Goal: Use online tool/utility: Utilize a website feature to perform a specific function

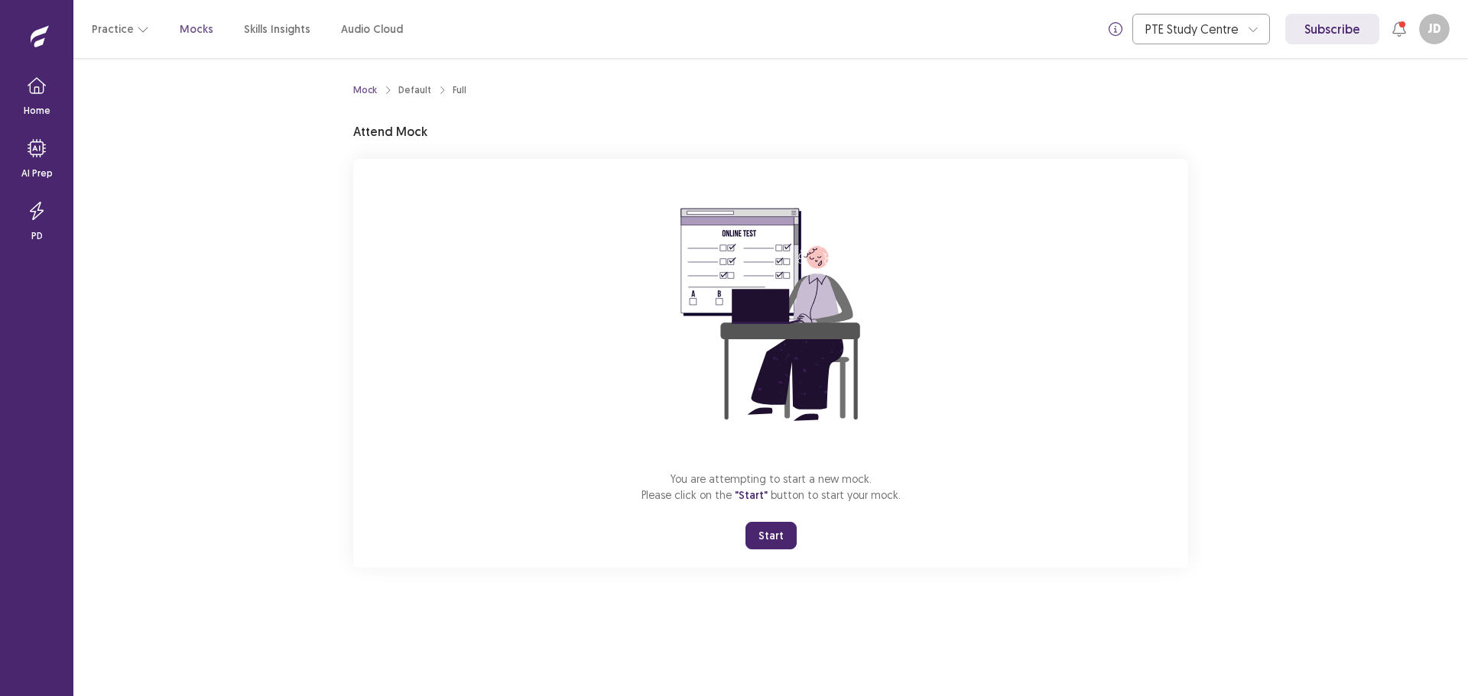
click at [775, 529] on button "Start" at bounding box center [770, 536] width 51 height 28
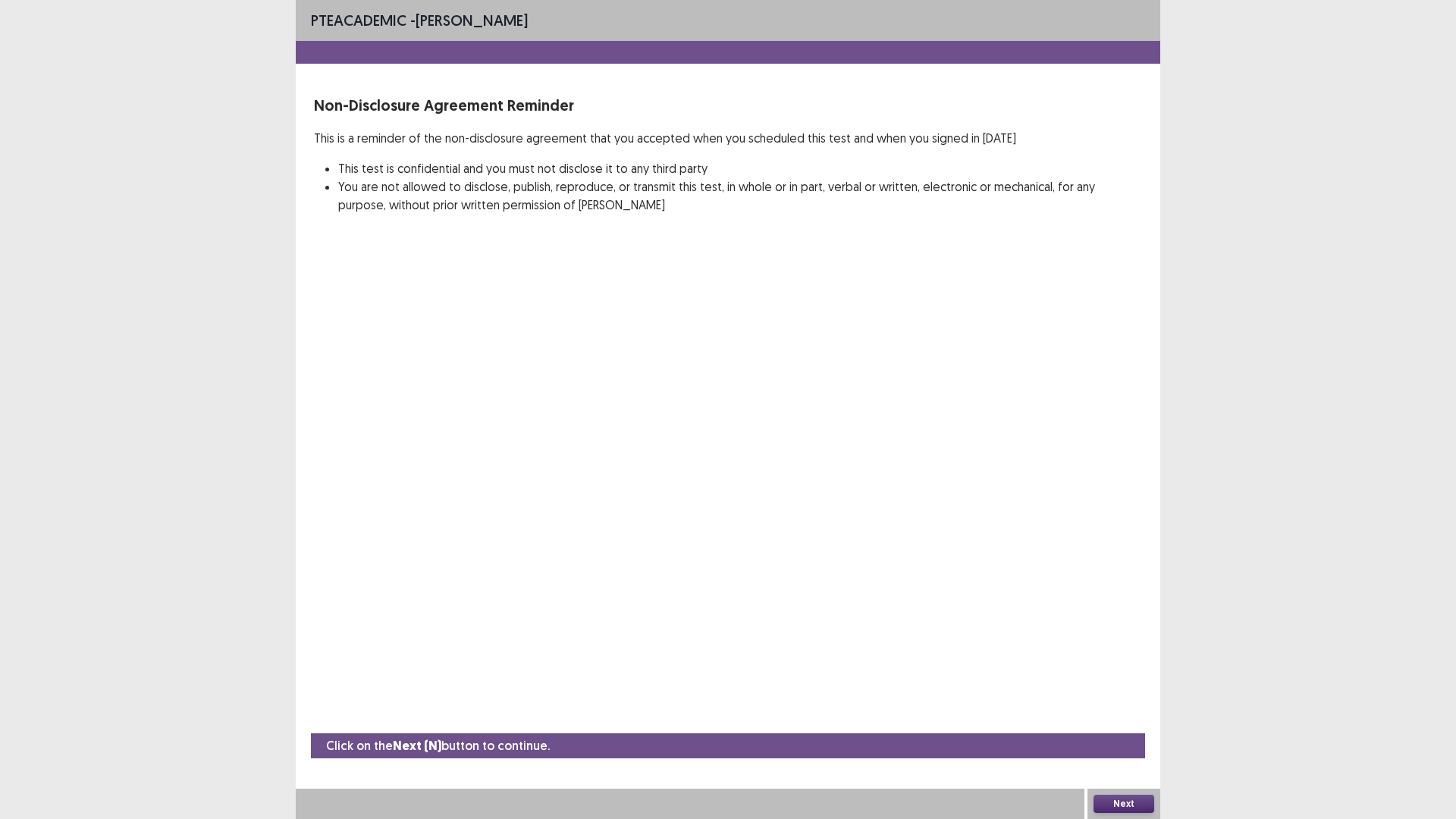
click at [1119, 690] on button "Next" at bounding box center [1123, 803] width 61 height 18
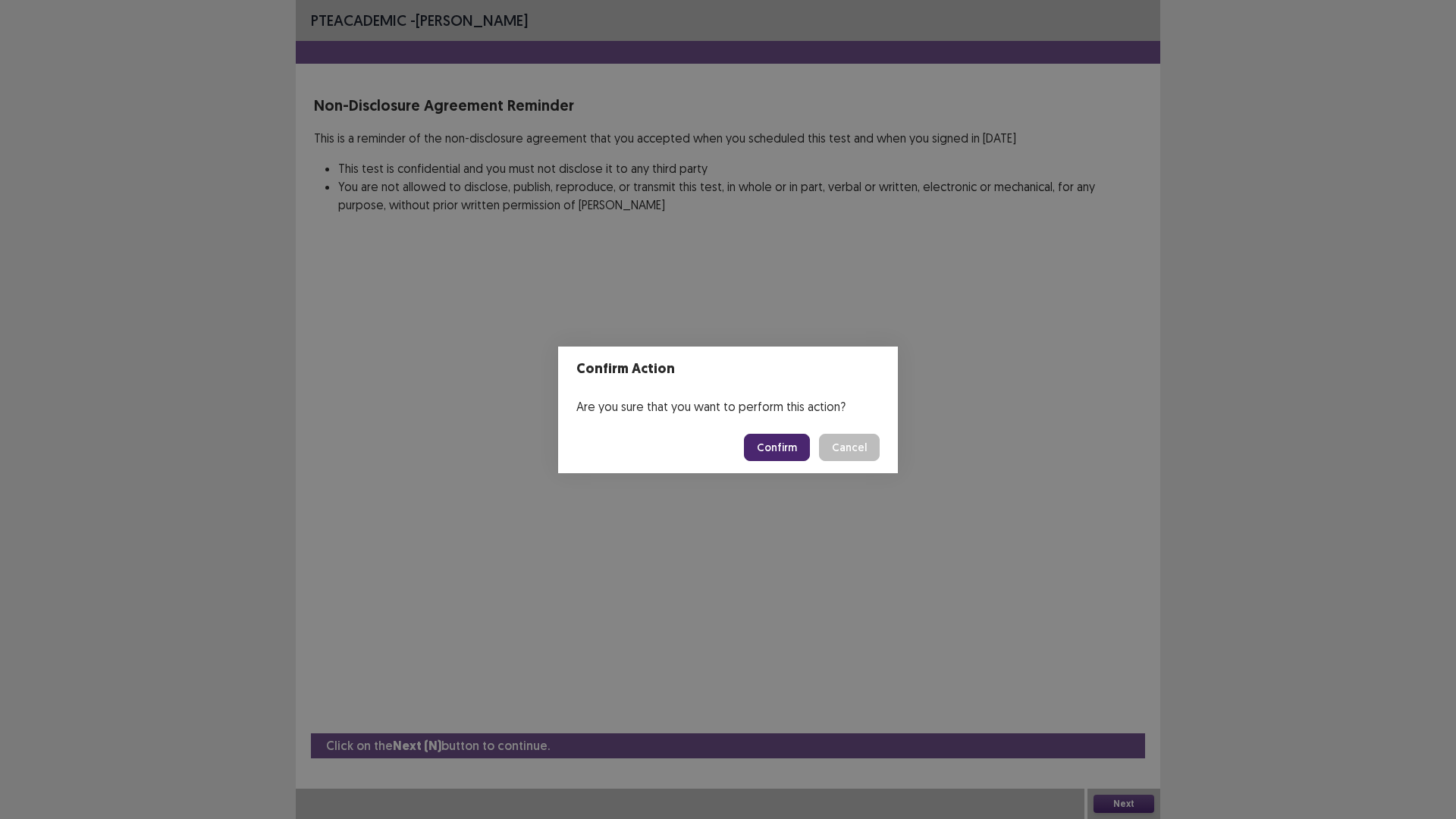
click at [773, 462] on footer "Confirm Cancel" at bounding box center [728, 447] width 339 height 52
click at [775, 454] on button "Confirm" at bounding box center [777, 447] width 66 height 28
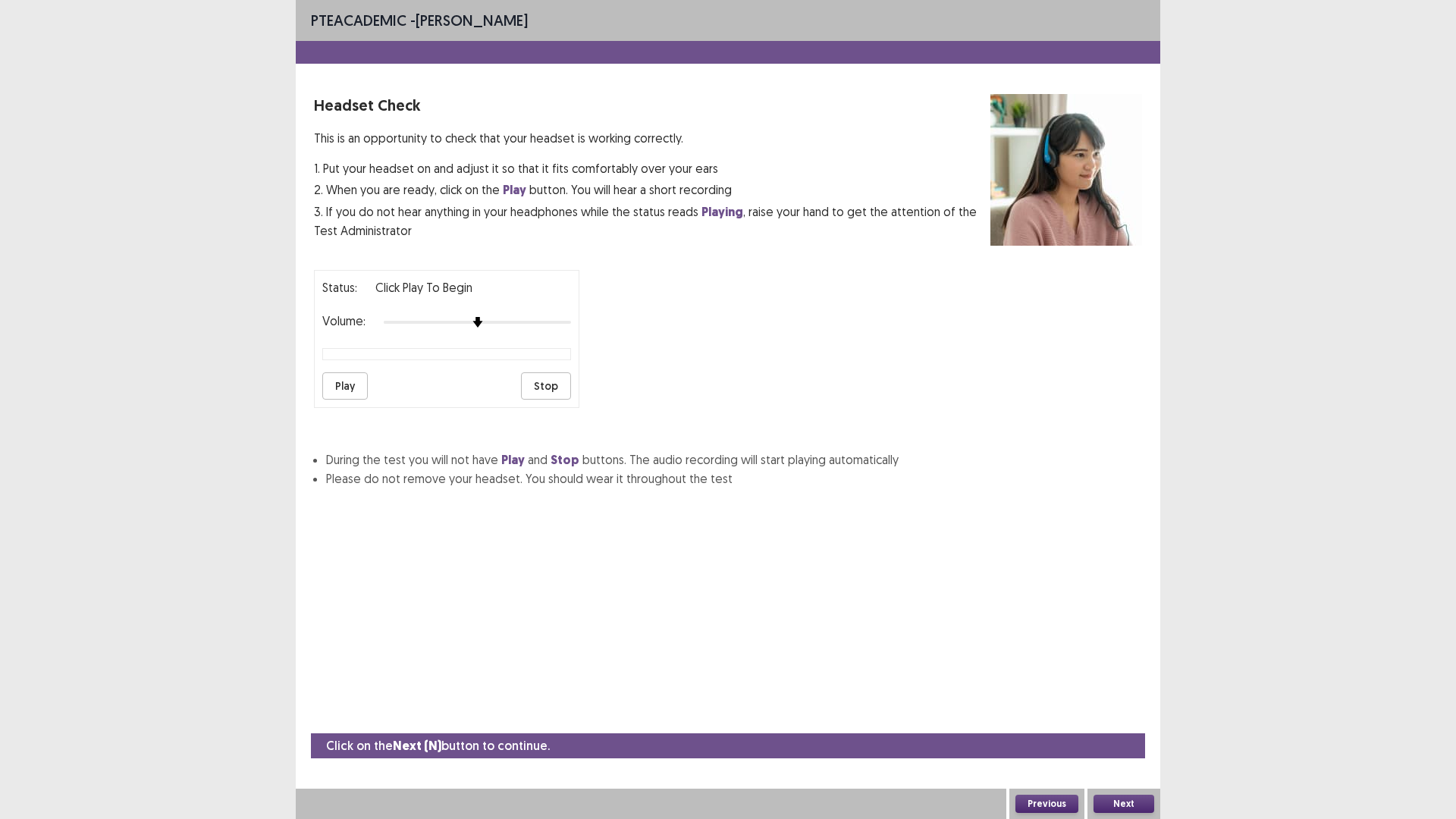
click at [340, 388] on button "Play" at bounding box center [345, 386] width 46 height 28
click at [1134, 690] on button "Next" at bounding box center [1123, 803] width 61 height 18
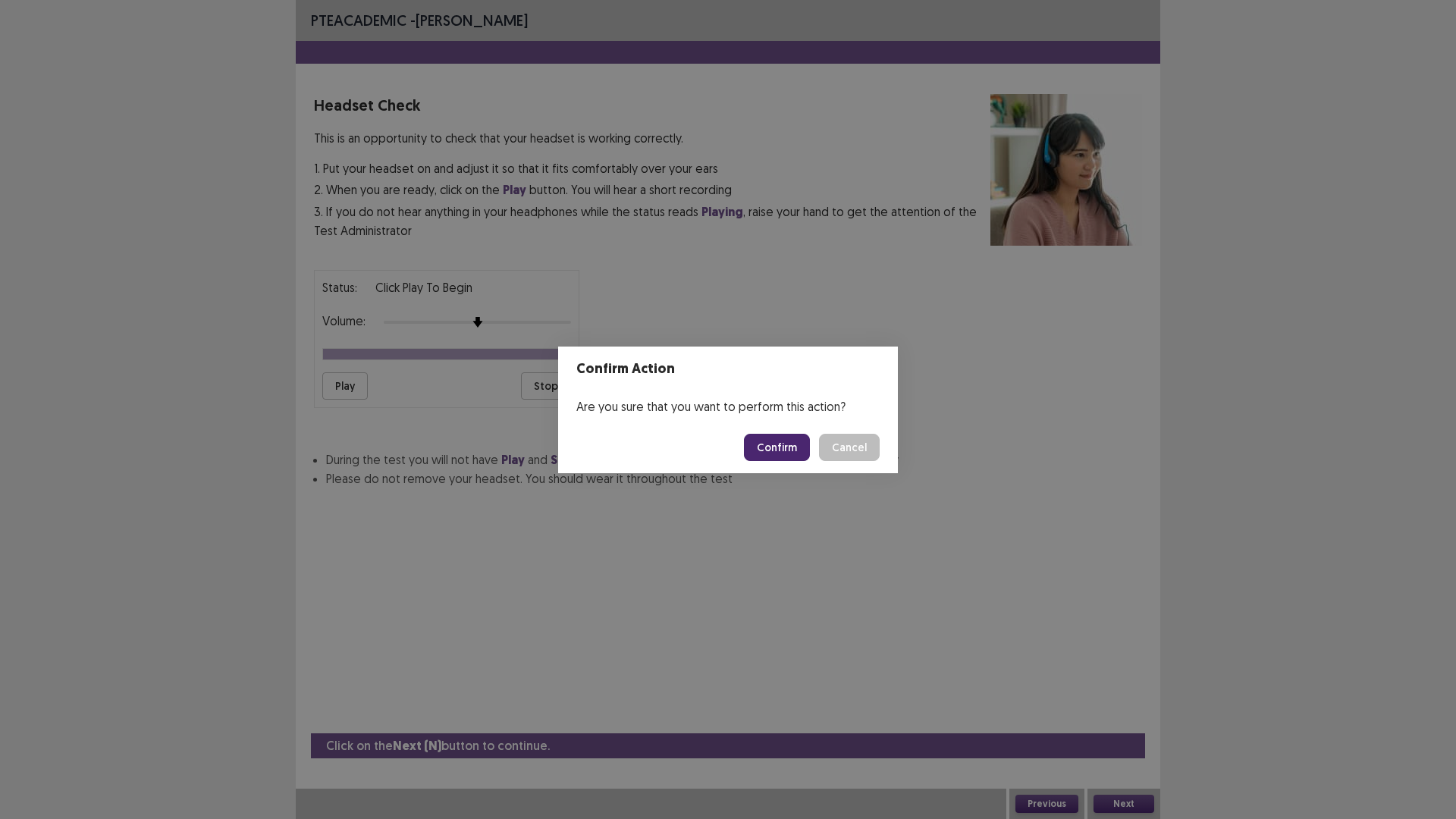
click at [783, 438] on button "Confirm" at bounding box center [777, 447] width 66 height 28
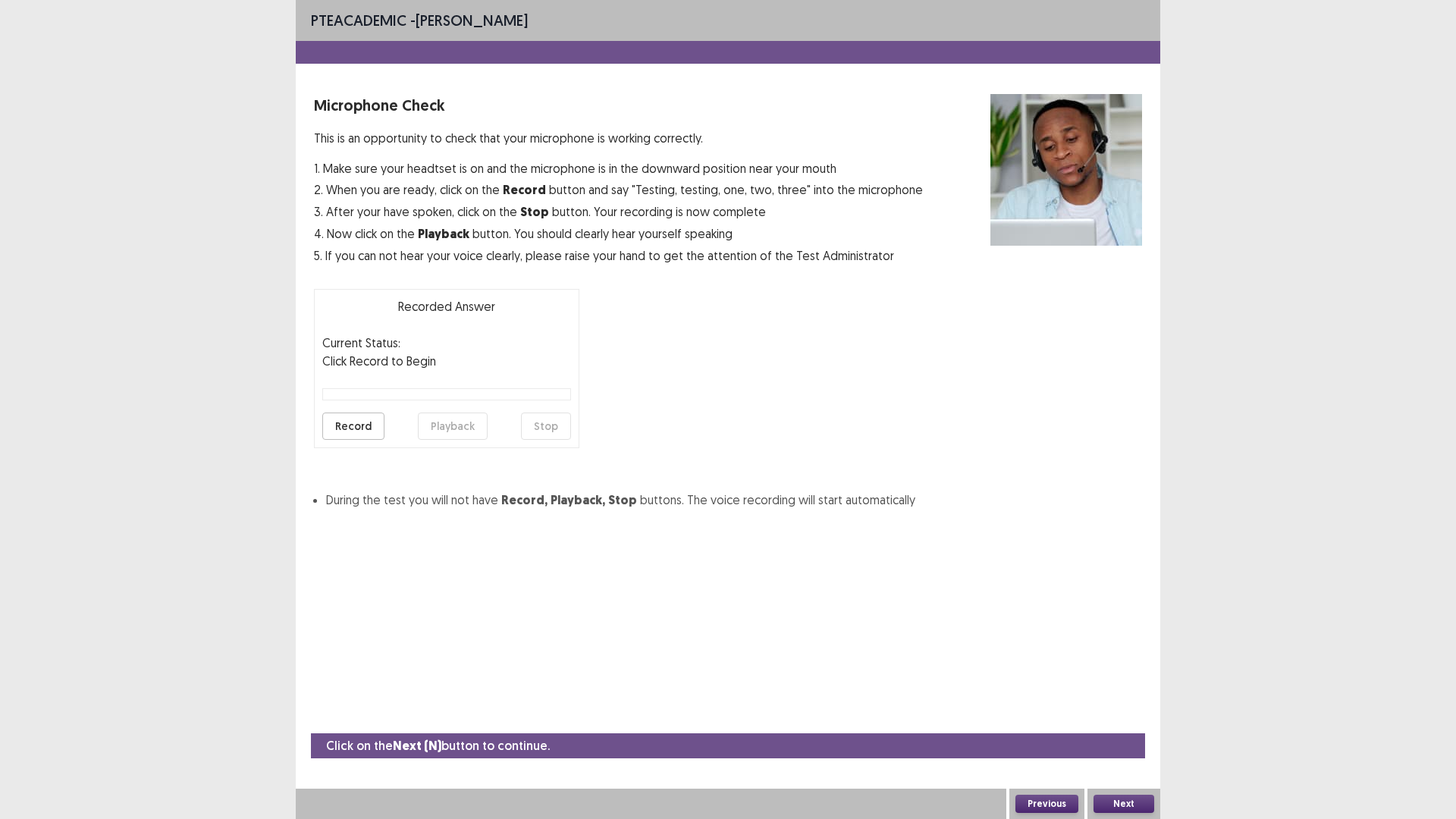
click at [367, 429] on button "Record" at bounding box center [353, 426] width 62 height 28
click at [540, 429] on button "Stop" at bounding box center [546, 426] width 50 height 28
click at [455, 423] on button "Playback" at bounding box center [452, 426] width 69 height 28
click at [1135, 690] on button "Next" at bounding box center [1123, 803] width 61 height 18
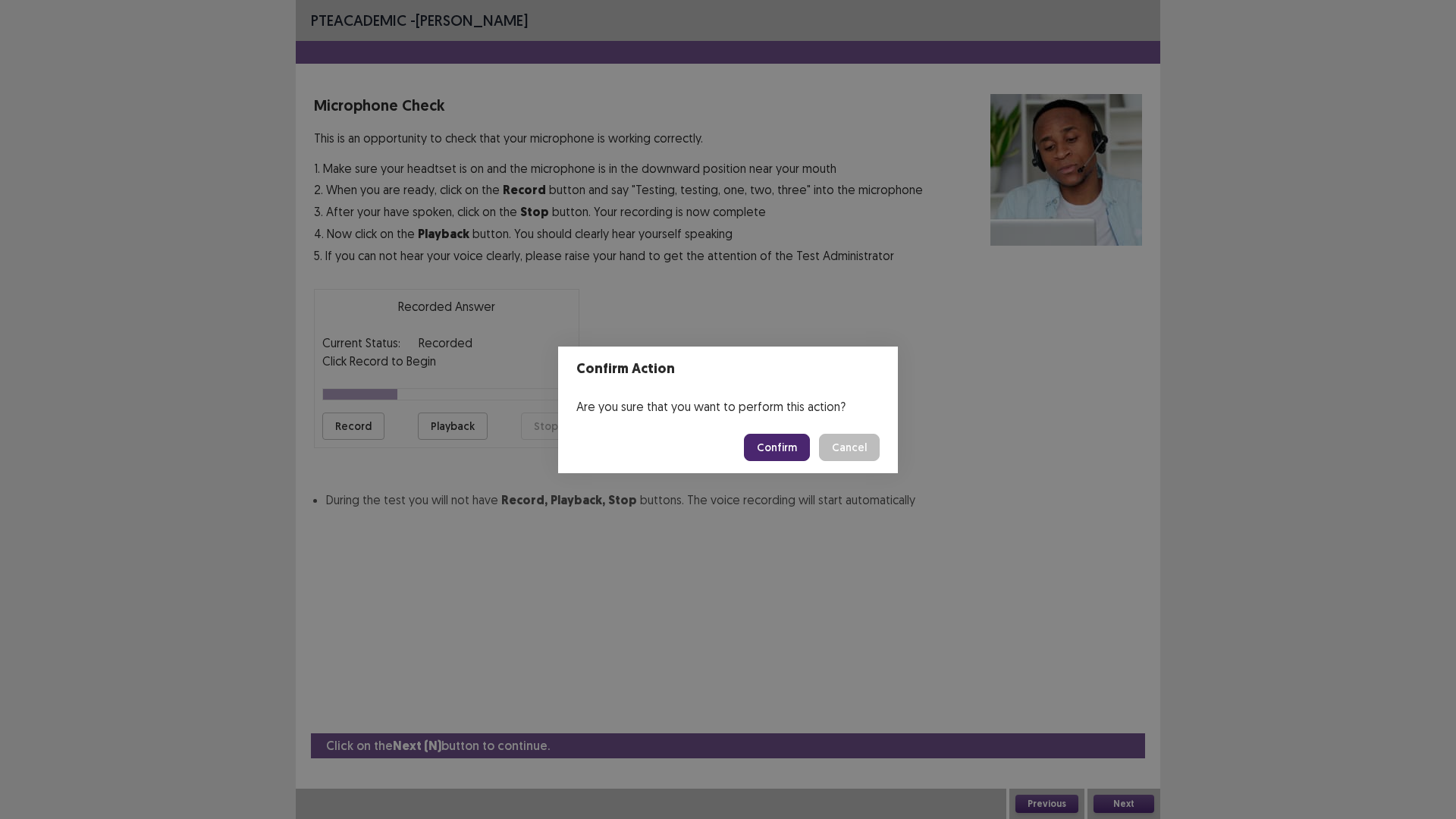
click at [825, 449] on button "Cancel" at bounding box center [849, 447] width 61 height 28
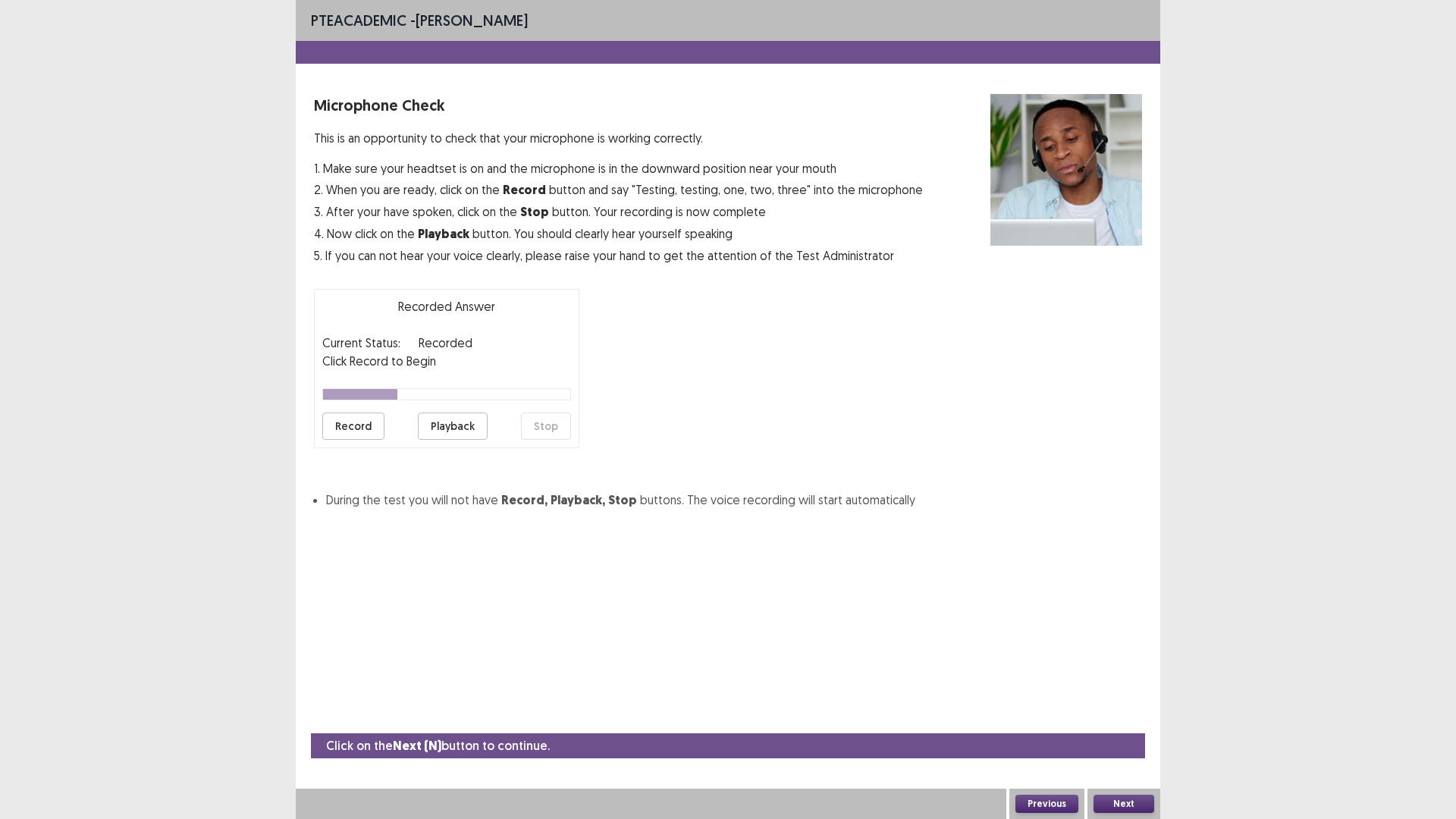
click at [1122, 690] on button "Next" at bounding box center [1123, 803] width 61 height 18
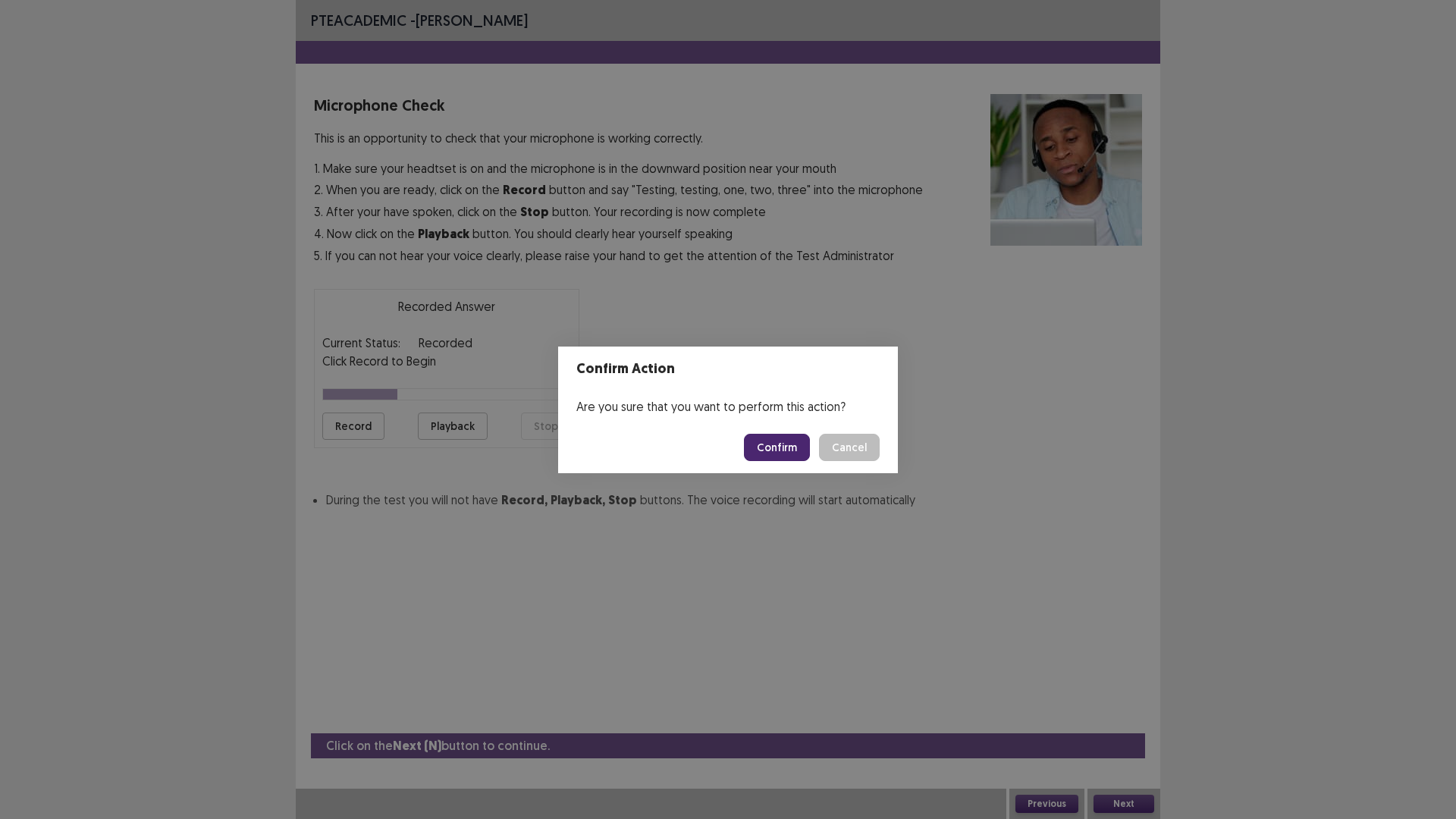
click at [796, 442] on button "Confirm" at bounding box center [777, 447] width 66 height 28
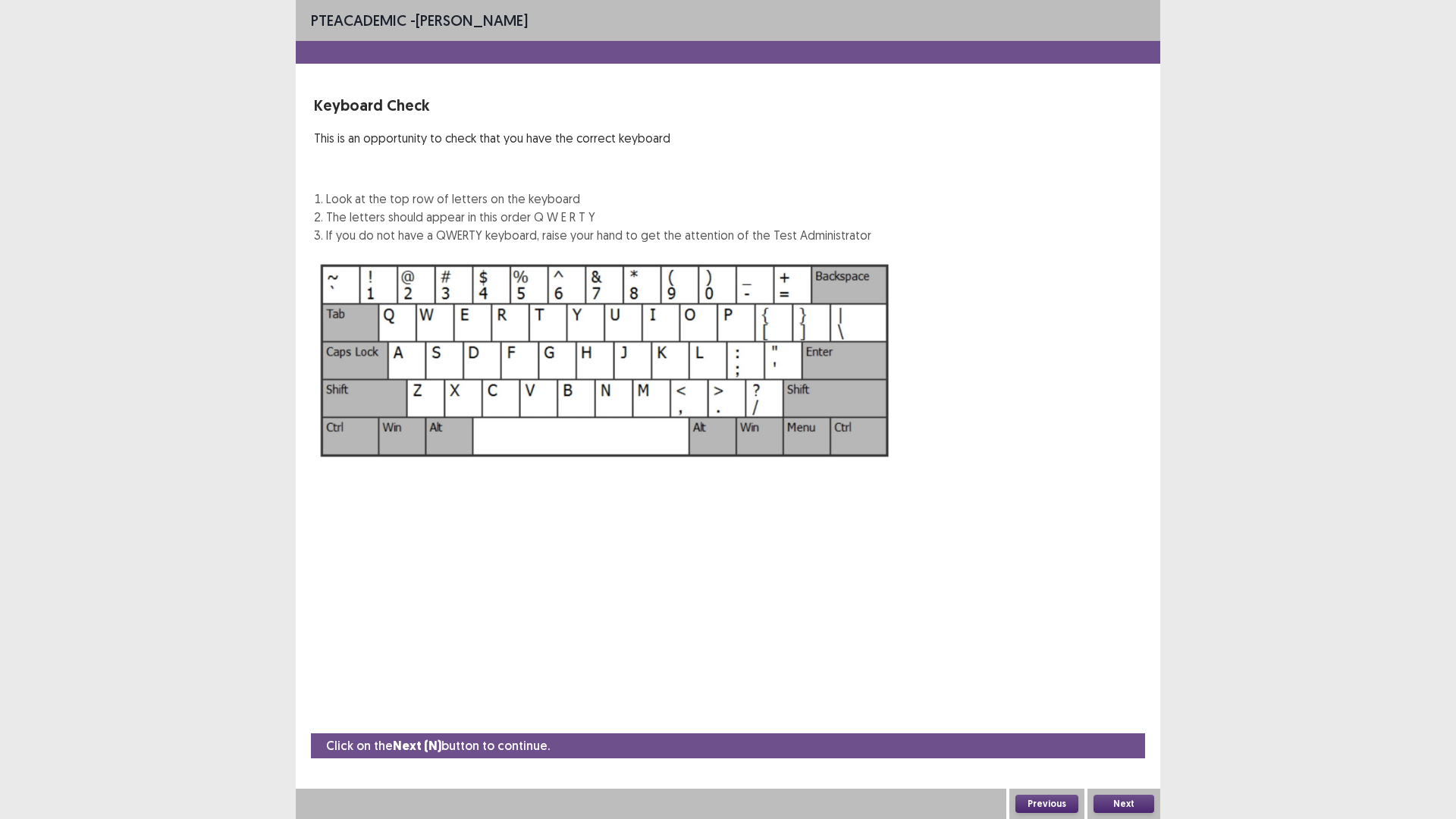
click at [1119, 690] on button "Next" at bounding box center [1123, 803] width 61 height 18
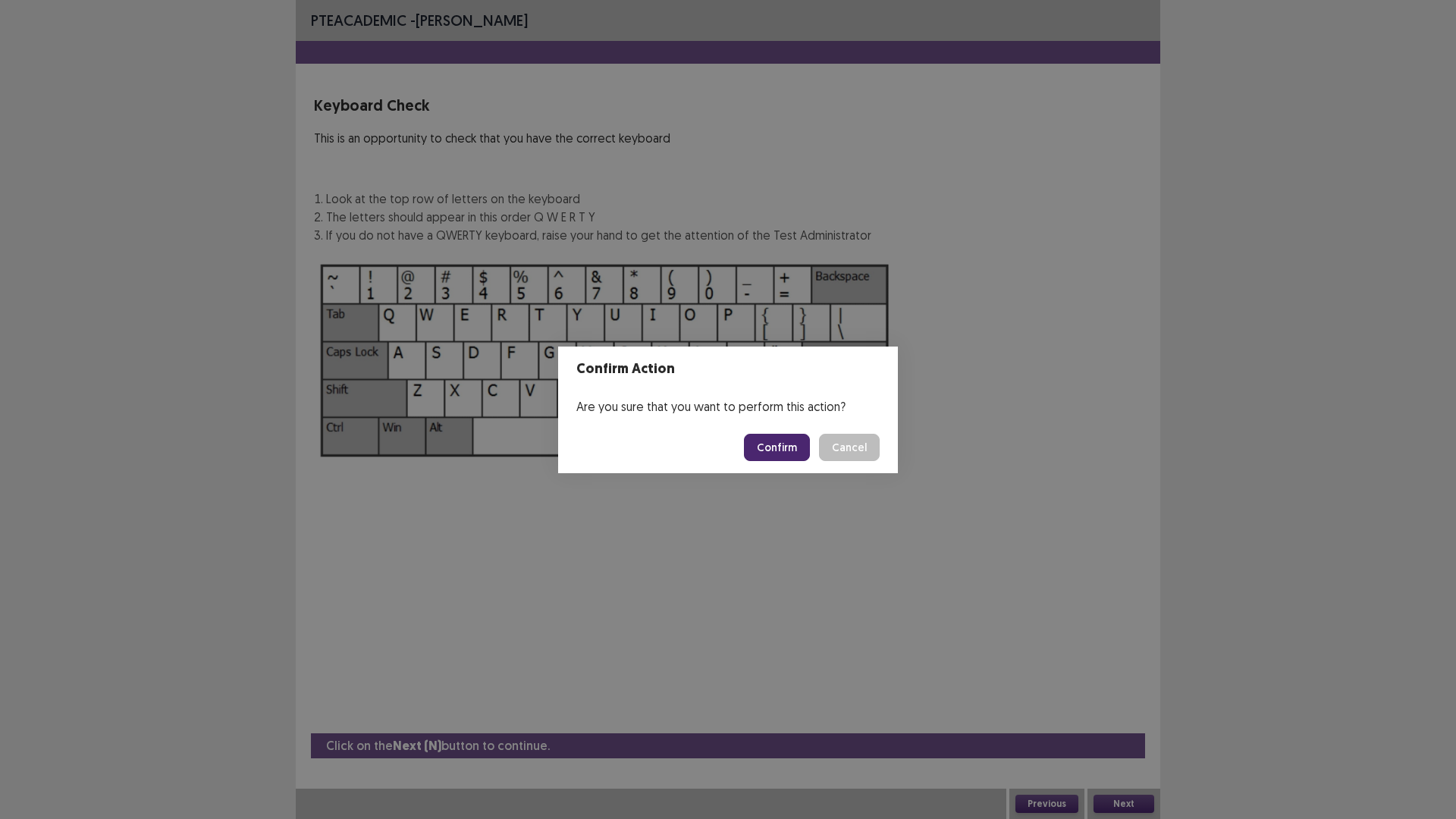
click at [779, 446] on button "Confirm" at bounding box center [777, 447] width 66 height 28
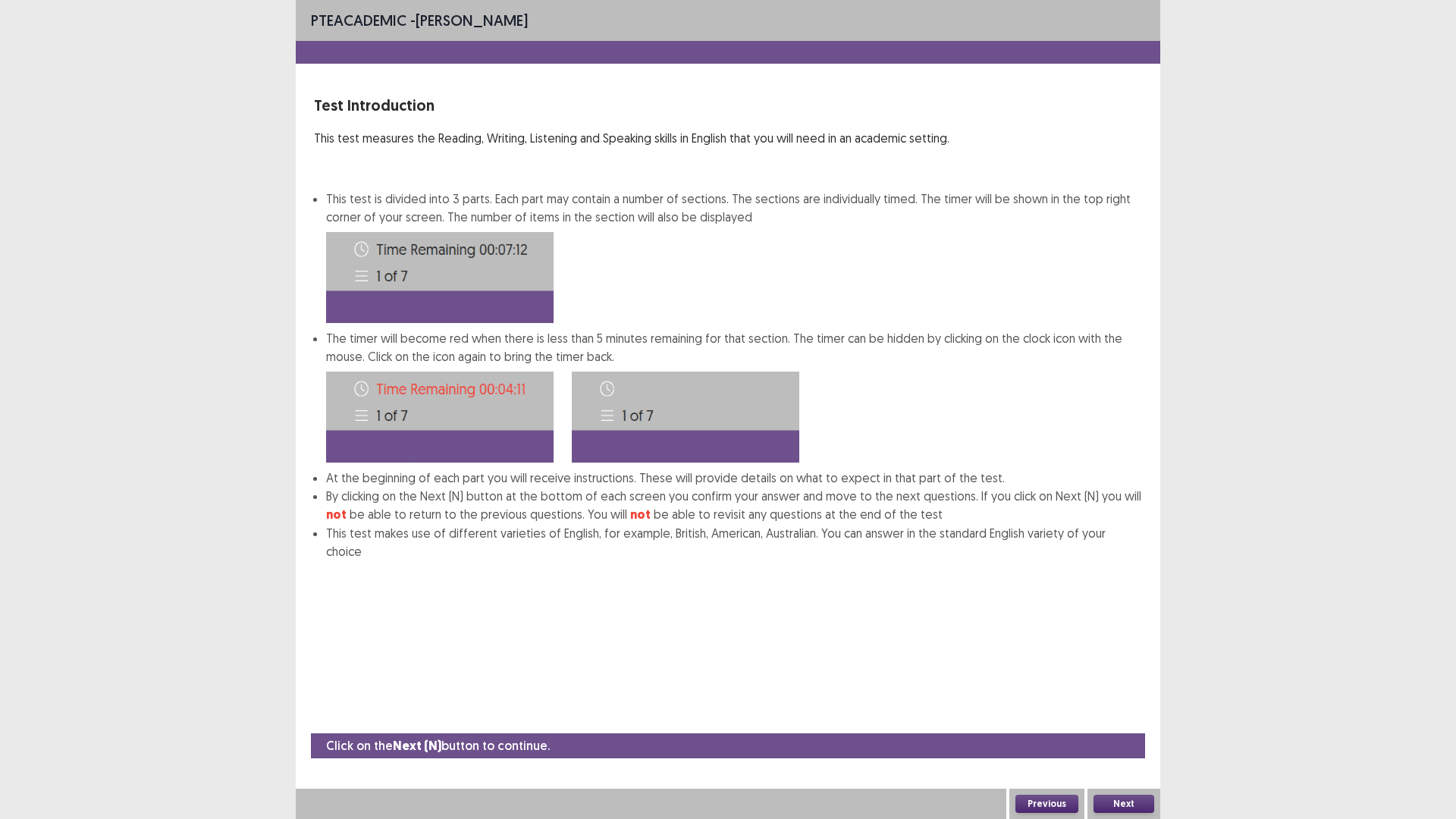
click at [1129, 690] on button "Next" at bounding box center [1123, 803] width 61 height 18
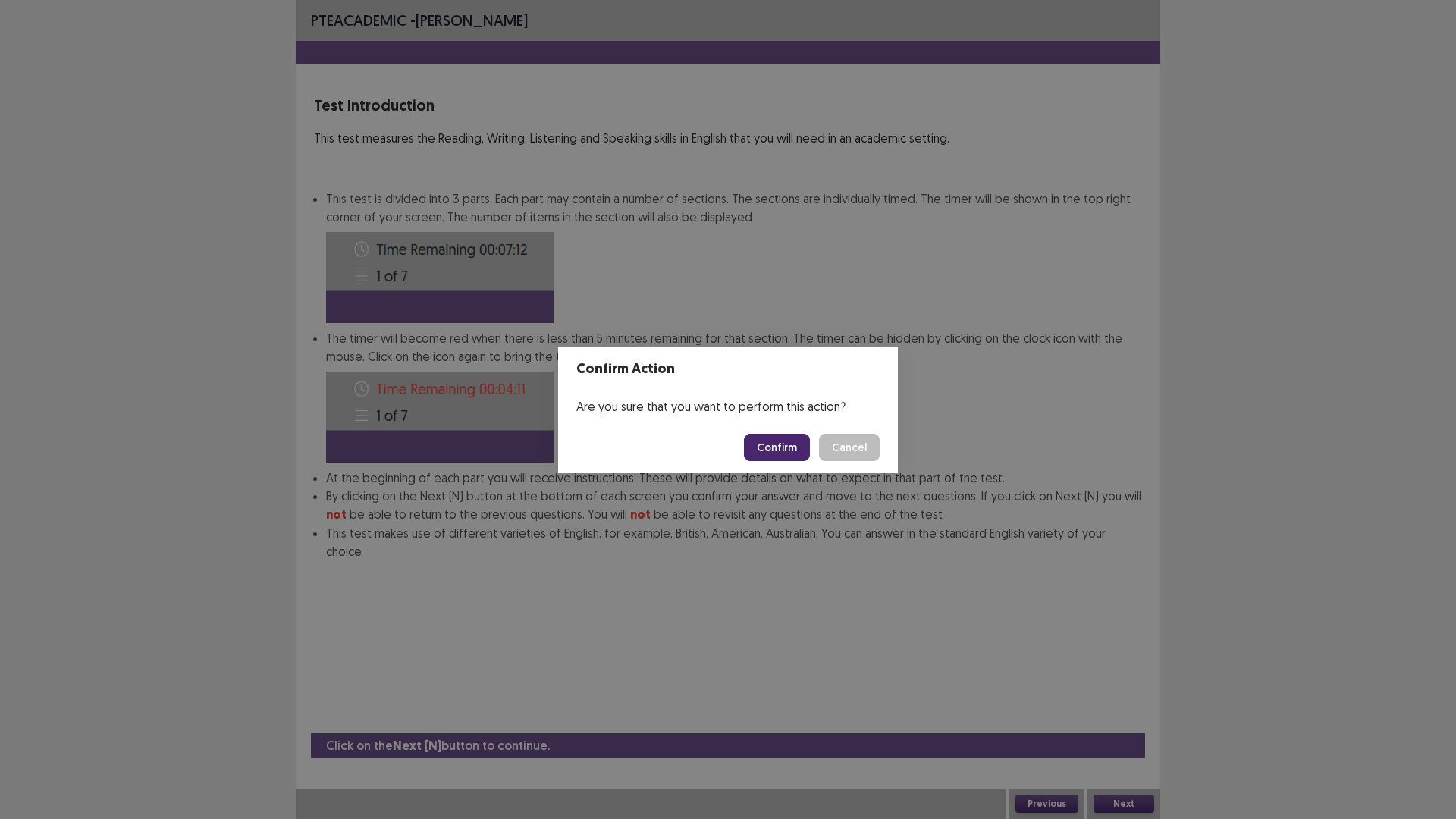
click at [792, 443] on button "Confirm" at bounding box center [777, 447] width 66 height 28
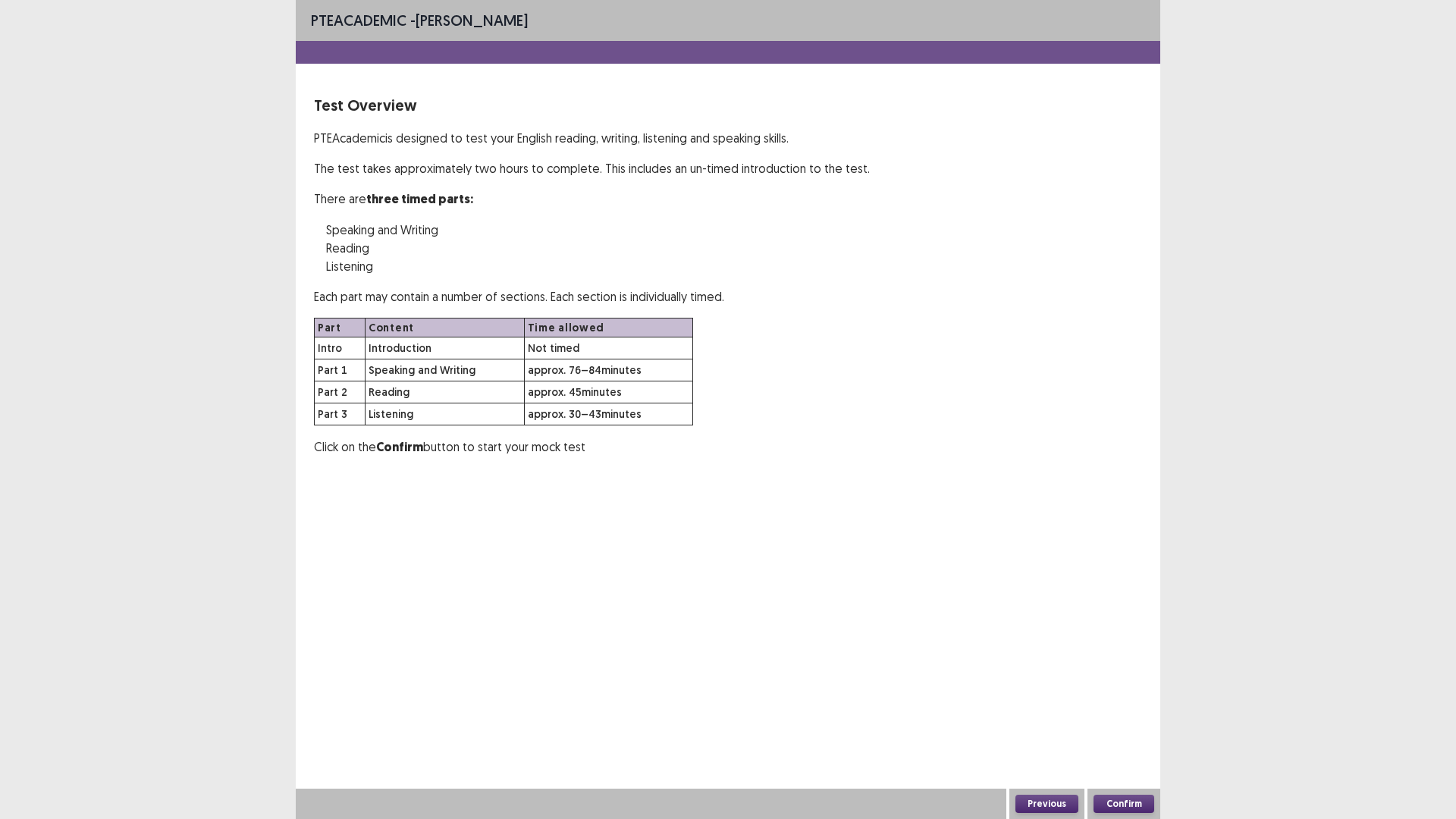
click at [1131, 690] on button "Confirm" at bounding box center [1123, 803] width 61 height 18
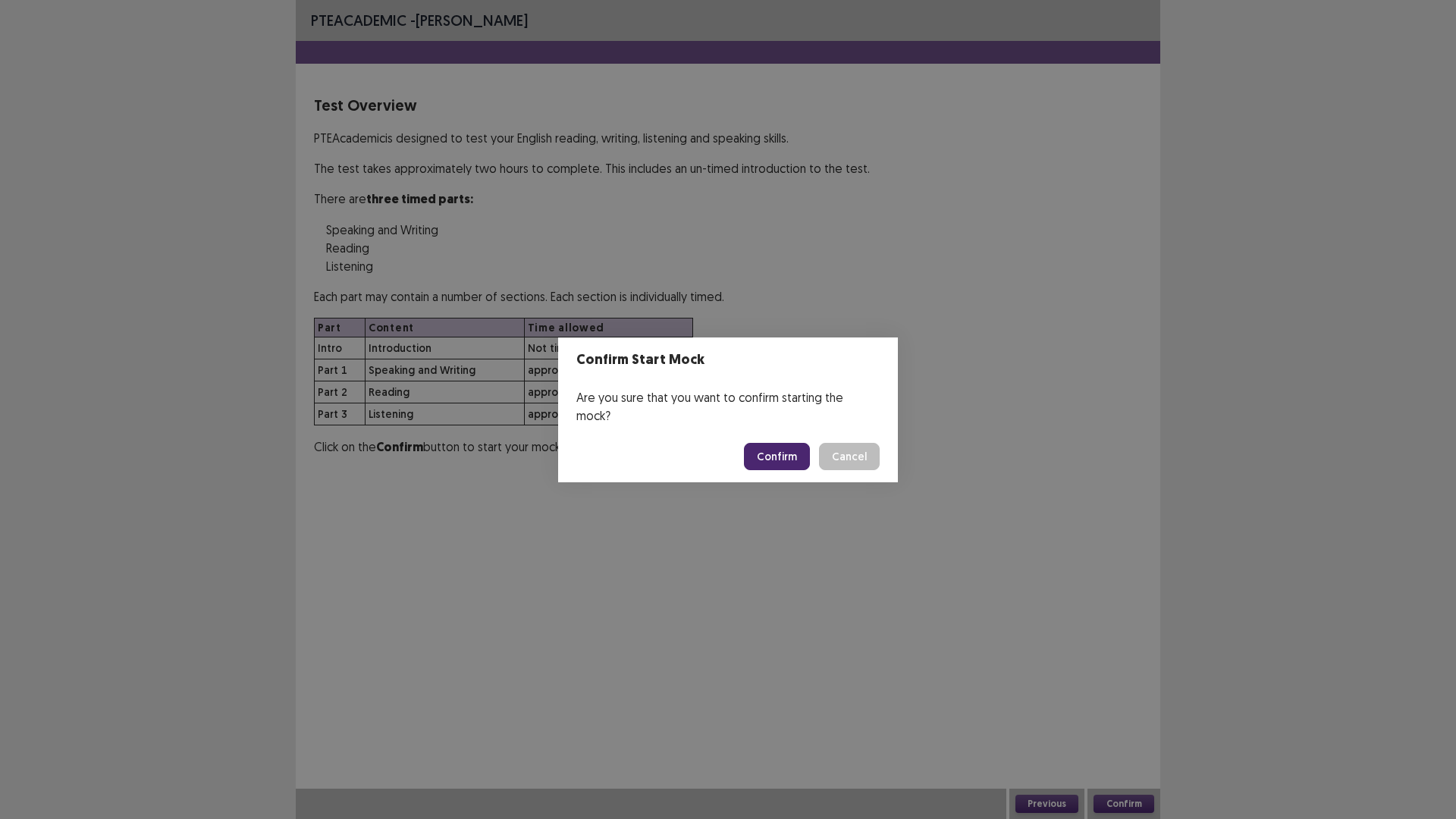
click at [775, 444] on button "Confirm" at bounding box center [777, 456] width 66 height 28
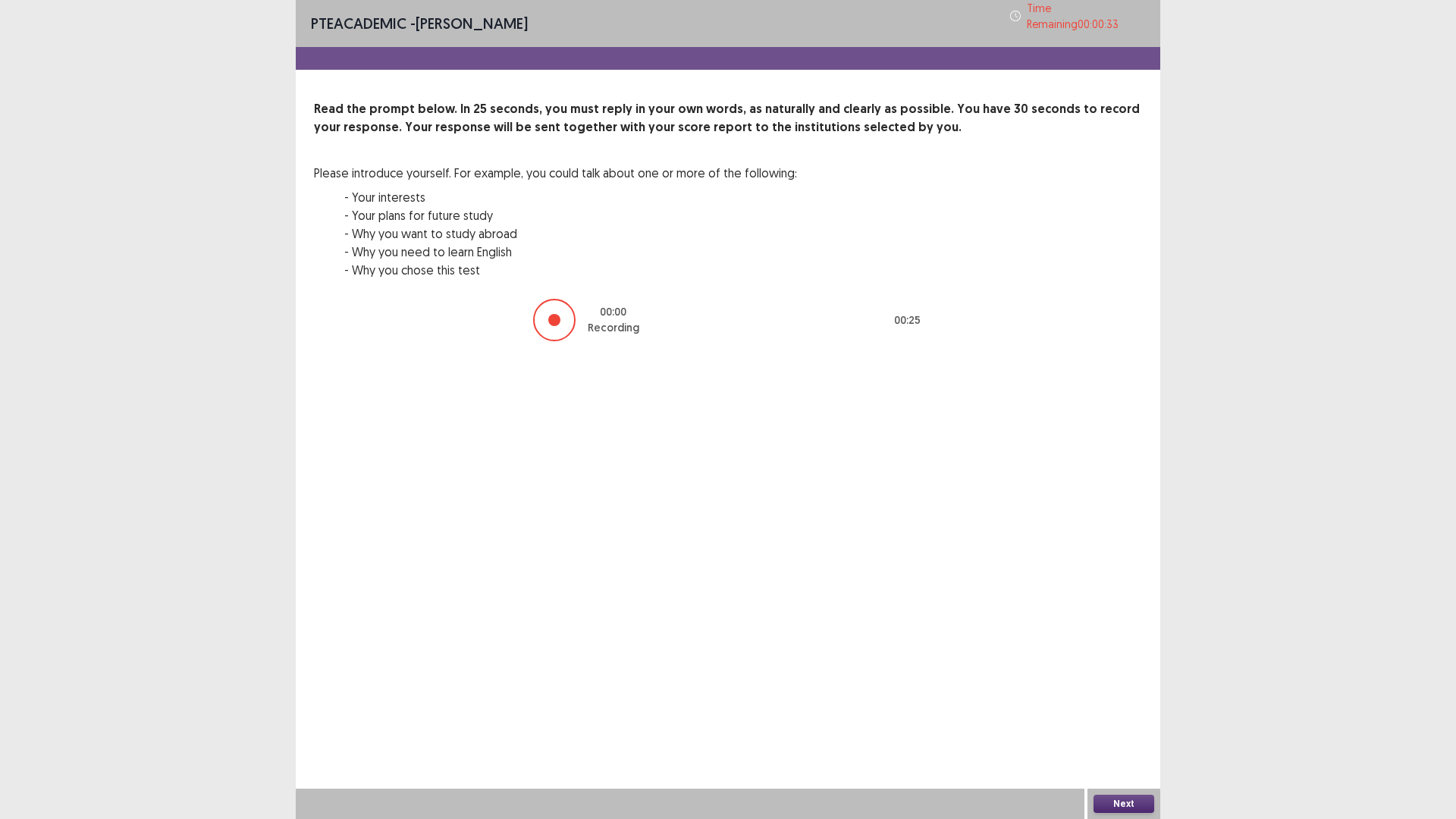
click at [1149, 690] on button "Next" at bounding box center [1123, 803] width 61 height 18
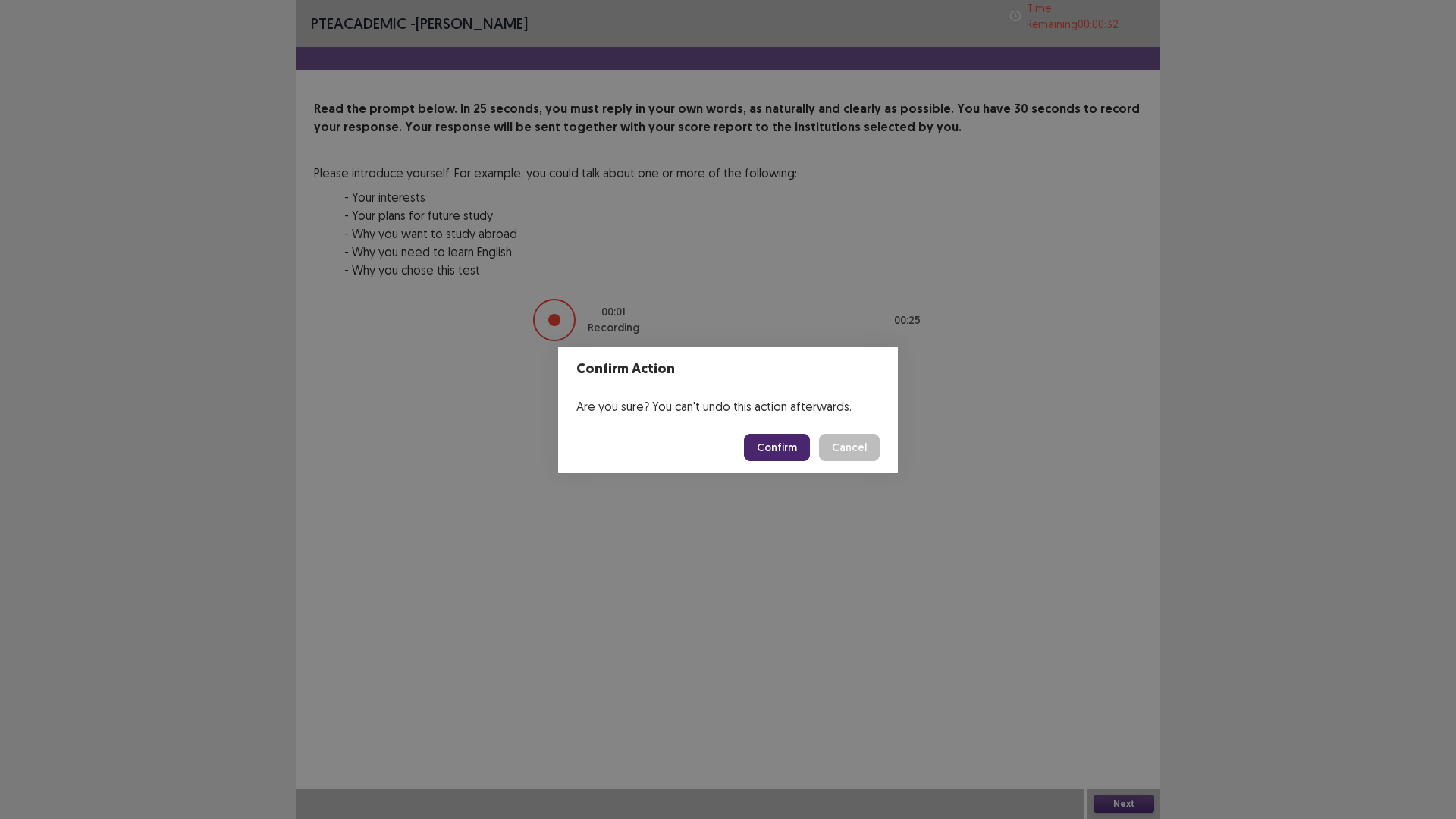
click at [791, 452] on button "Confirm" at bounding box center [777, 447] width 66 height 28
